Goal: Transaction & Acquisition: Purchase product/service

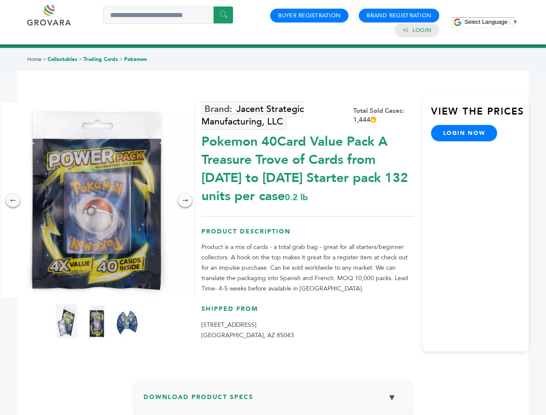
click at [491, 22] on span "Select Language" at bounding box center [485, 22] width 43 height 6
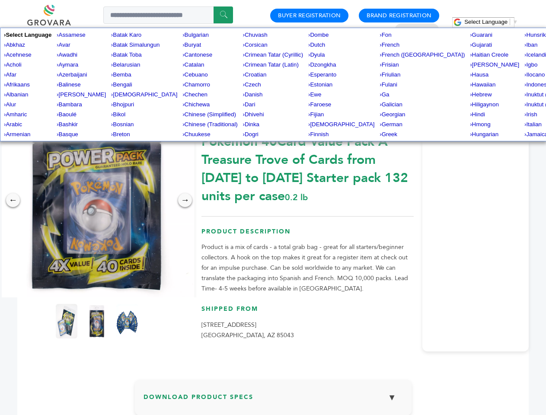
click at [97, 200] on img at bounding box center [97, 200] width 194 height 194
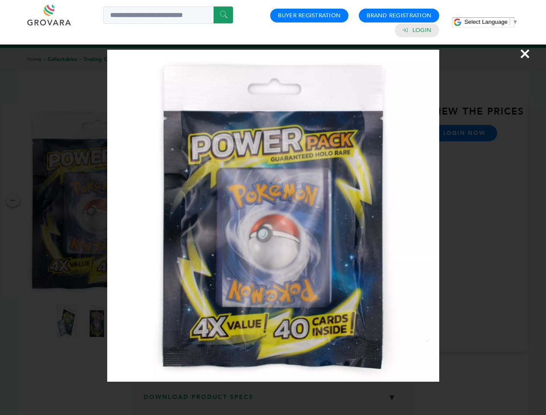
click at [13, 200] on div "×" at bounding box center [273, 207] width 546 height 415
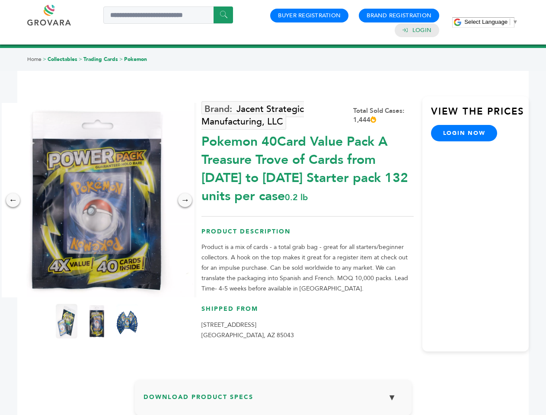
click at [185, 200] on div "→" at bounding box center [185, 200] width 14 height 14
click at [67, 321] on img at bounding box center [67, 321] width 22 height 35
click at [0, 0] on div "×" at bounding box center [0, 0] width 0 height 0
click at [127, 321] on img at bounding box center [127, 321] width 22 height 35
click at [0, 0] on div "×" at bounding box center [0, 0] width 0 height 0
